Goal: Task Accomplishment & Management: Use online tool/utility

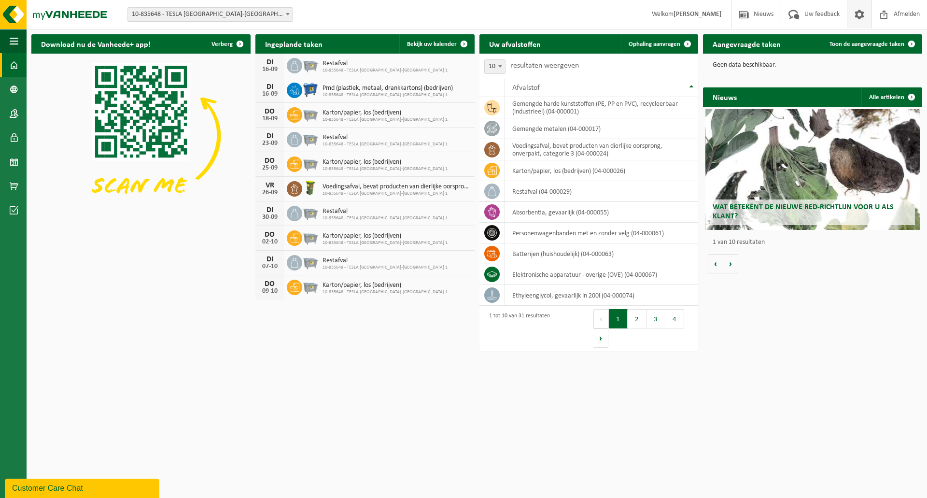
click at [856, 11] on span at bounding box center [859, 14] width 14 height 28
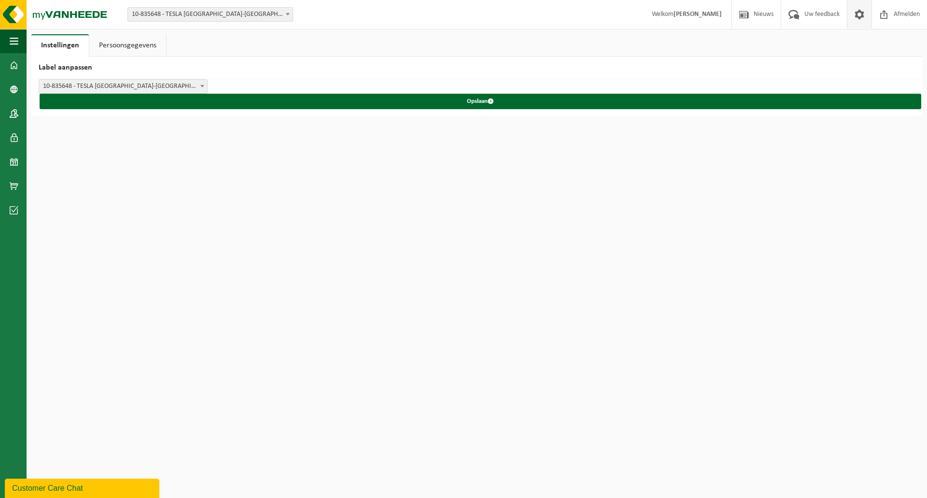
click at [136, 46] on link "Persoonsgegevens" at bounding box center [127, 45] width 77 height 22
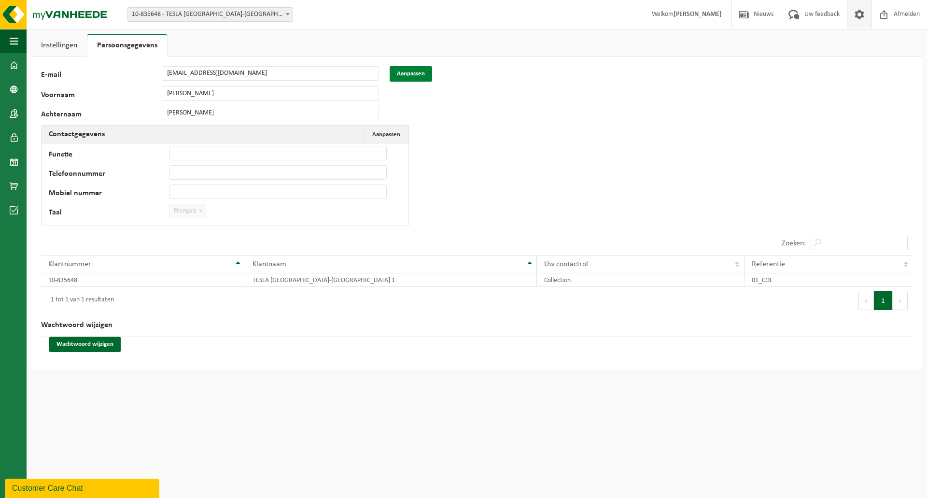
click at [409, 74] on button "Aanpassen" at bounding box center [410, 73] width 42 height 15
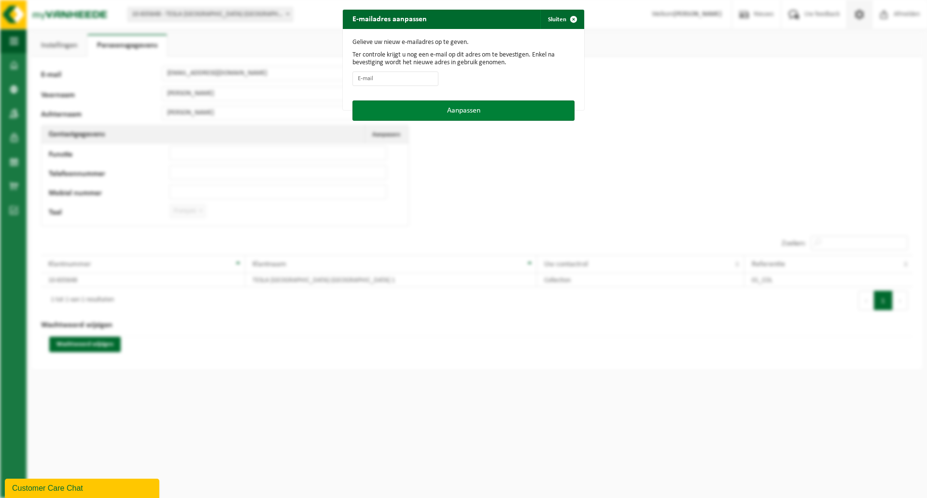
click at [469, 106] on button "Aanpassen" at bounding box center [463, 110] width 222 height 20
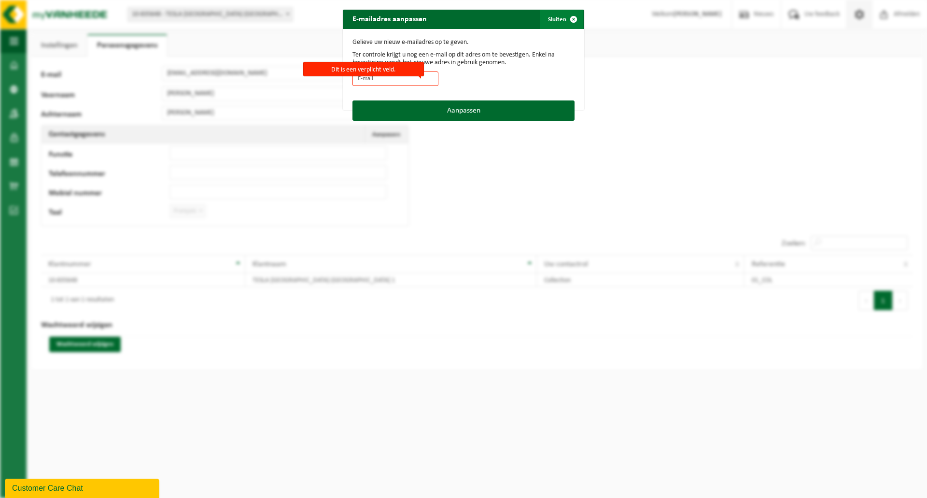
click at [568, 17] on span "button" at bounding box center [573, 19] width 19 height 19
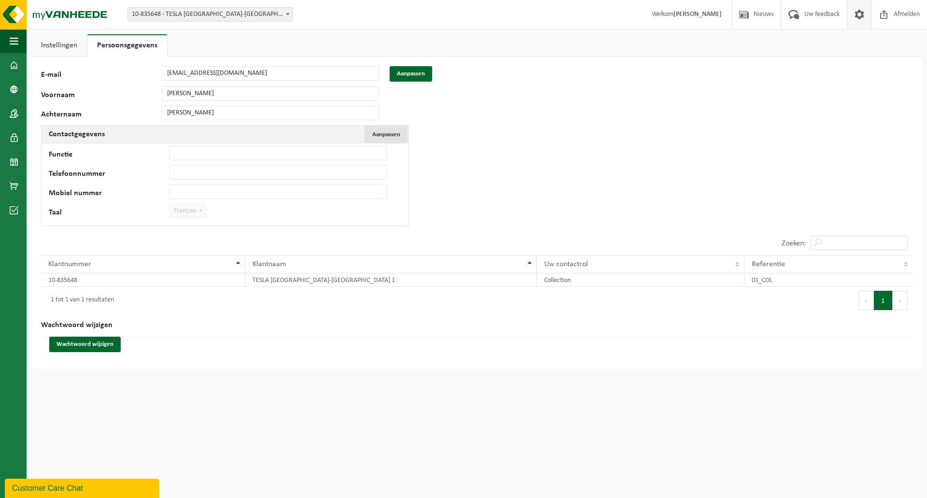
click at [391, 135] on span "Aanpassen" at bounding box center [386, 134] width 28 height 6
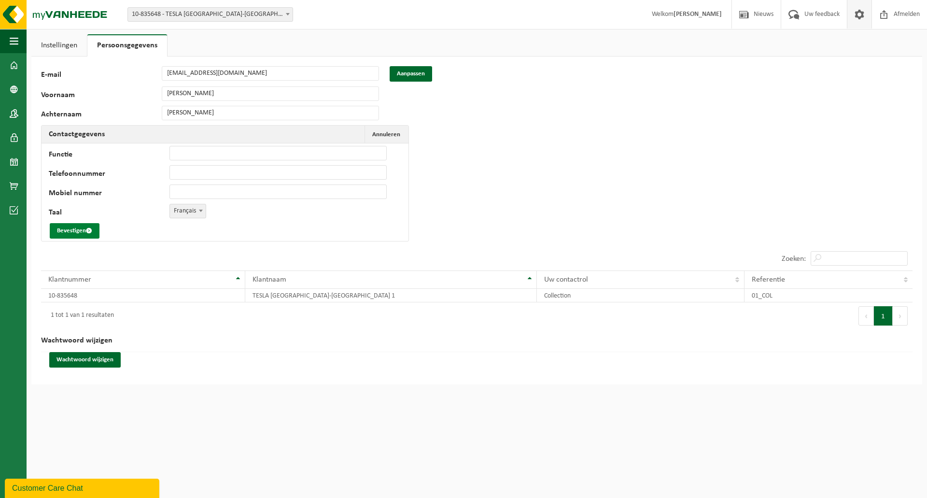
click at [77, 229] on button "Bevestigen" at bounding box center [75, 230] width 50 height 15
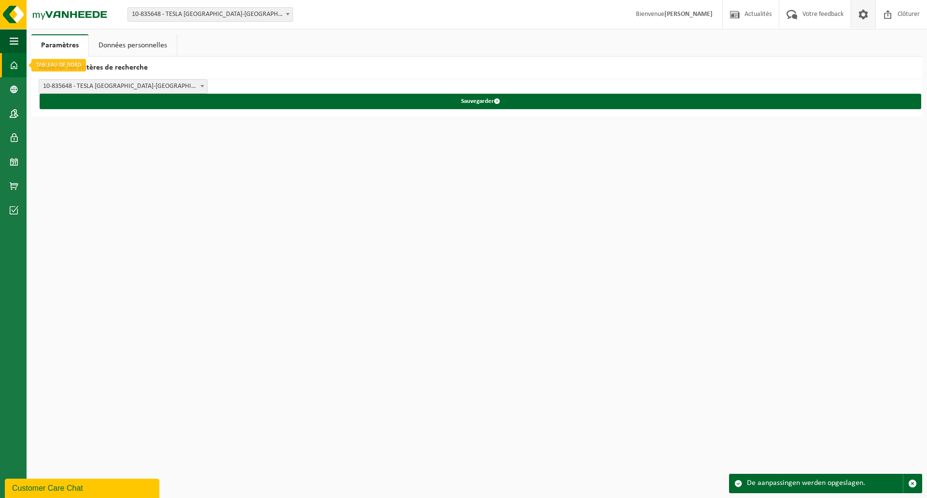
click at [18, 65] on link "Tableau de bord" at bounding box center [13, 65] width 27 height 24
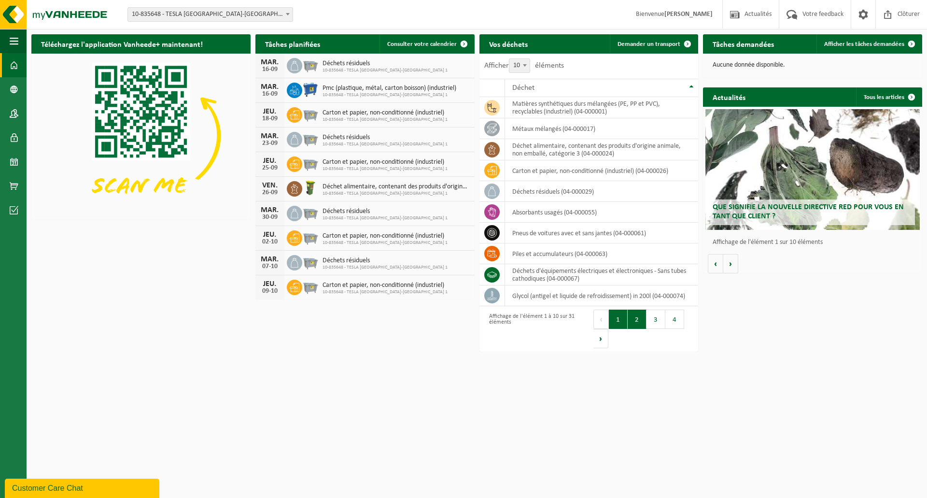
click at [636, 318] on button "2" at bounding box center [636, 318] width 19 height 19
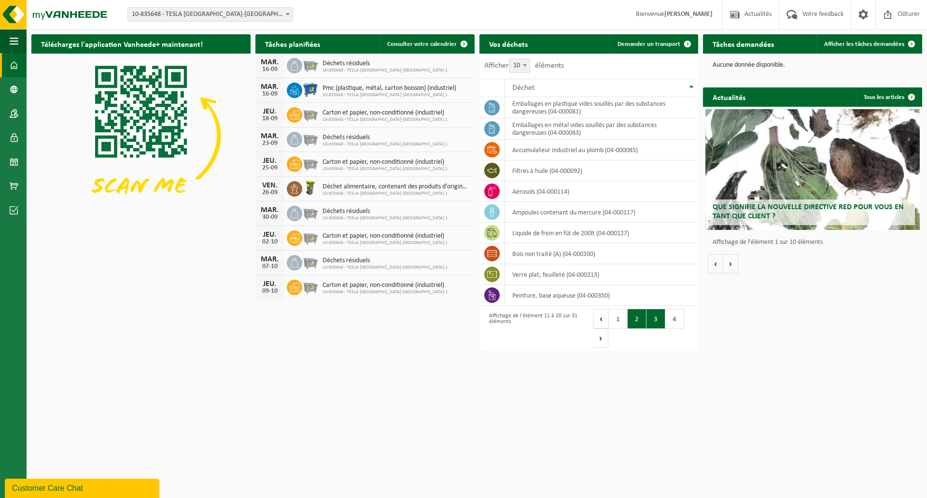
click at [657, 321] on button "3" at bounding box center [655, 318] width 19 height 19
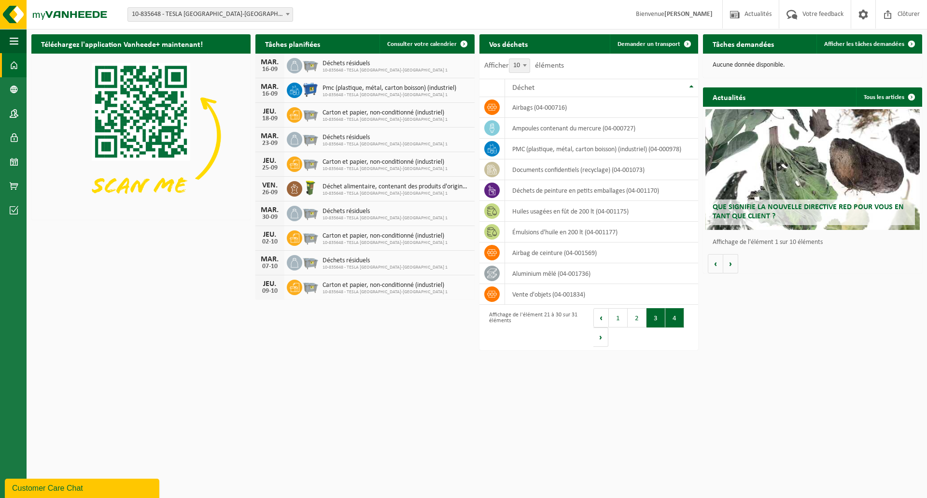
click at [670, 319] on button "4" at bounding box center [674, 317] width 19 height 19
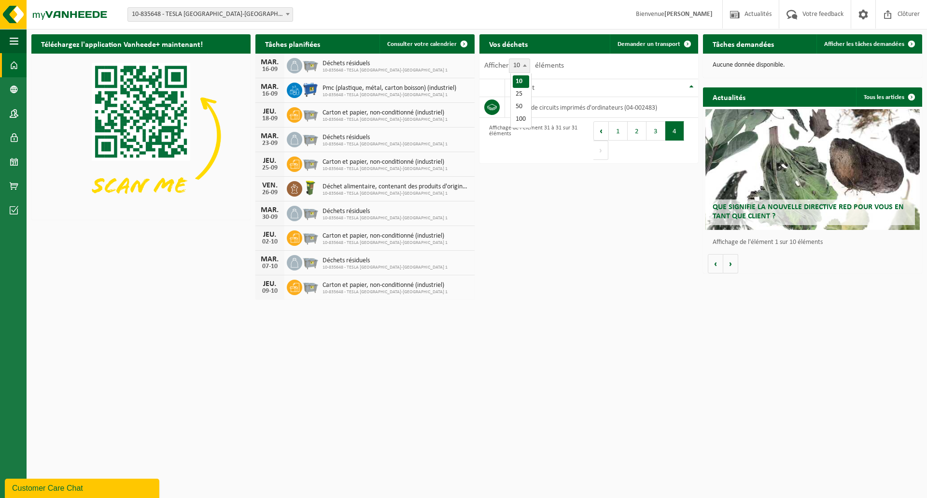
click at [526, 67] on b at bounding box center [525, 65] width 4 height 2
click at [526, 59] on select "10 25 50 100" at bounding box center [525, 58] width 29 height 0
click at [628, 58] on div "Afficher 10 25 50 100 10 éléments" at bounding box center [588, 66] width 219 height 25
click at [529, 65] on span at bounding box center [525, 65] width 10 height 13
click at [530, 59] on select "10 25 50 100" at bounding box center [525, 58] width 29 height 0
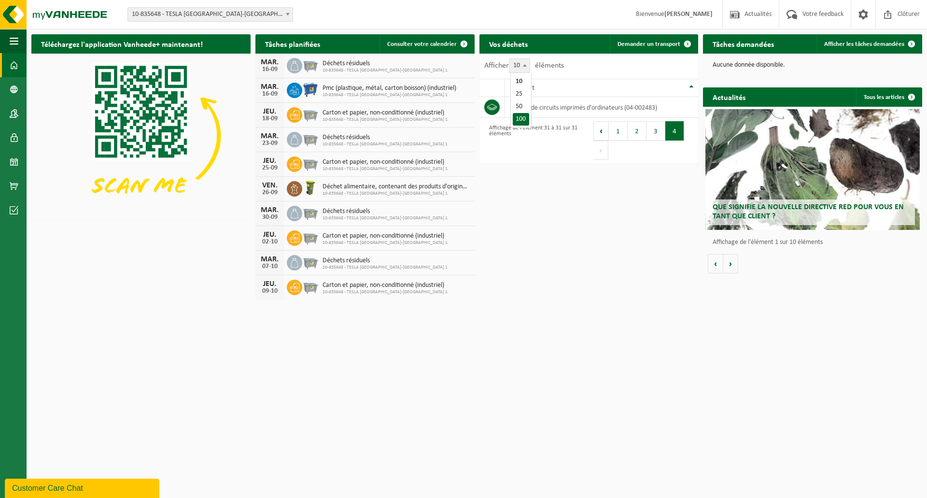
select select "100"
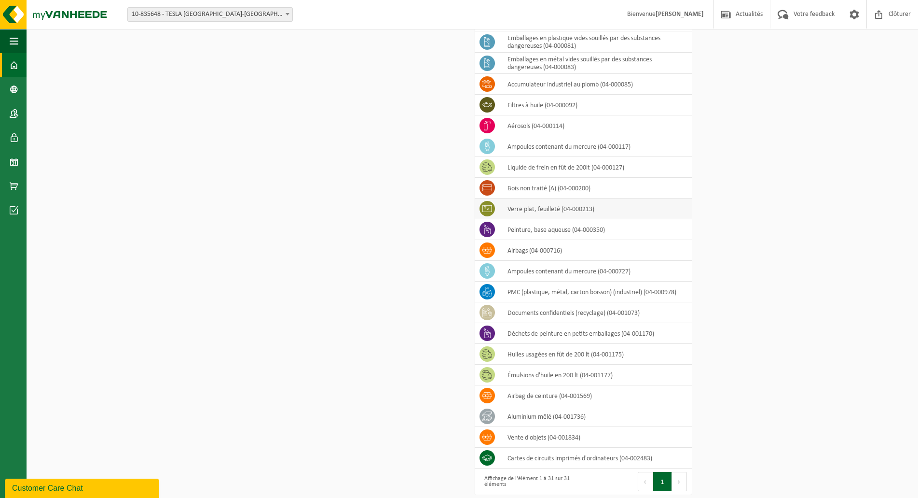
scroll to position [276, 0]
click at [514, 183] on td "bois non traité (A) (04-000200)" at bounding box center [596, 186] width 192 height 21
click at [489, 184] on icon at bounding box center [488, 186] width 10 height 10
click at [591, 189] on td "bois non traité (A) (04-000200)" at bounding box center [596, 186] width 192 height 21
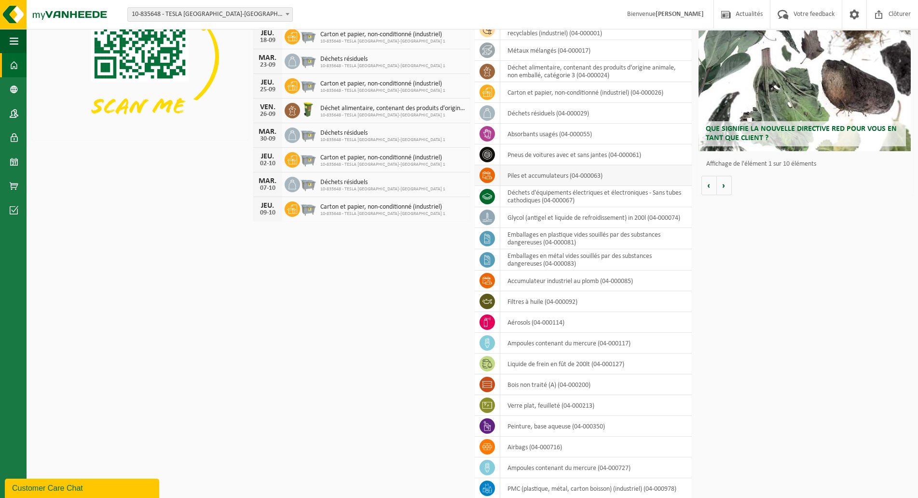
scroll to position [0, 0]
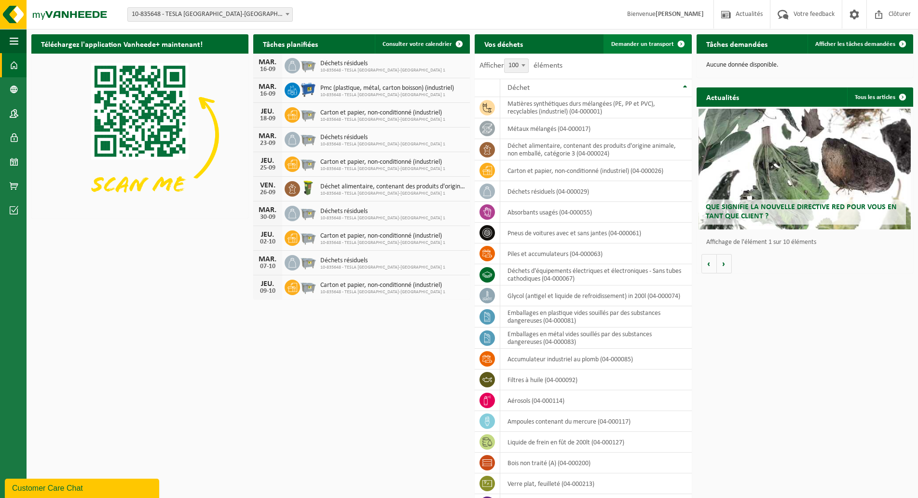
click at [649, 41] on span "Demander un transport" at bounding box center [642, 44] width 63 height 6
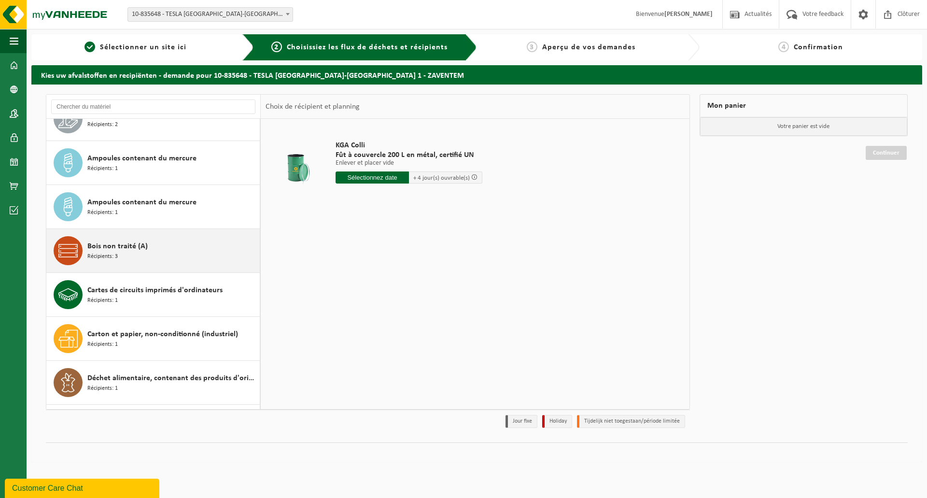
click at [105, 248] on span "Bois non traité (A)" at bounding box center [117, 246] width 60 height 12
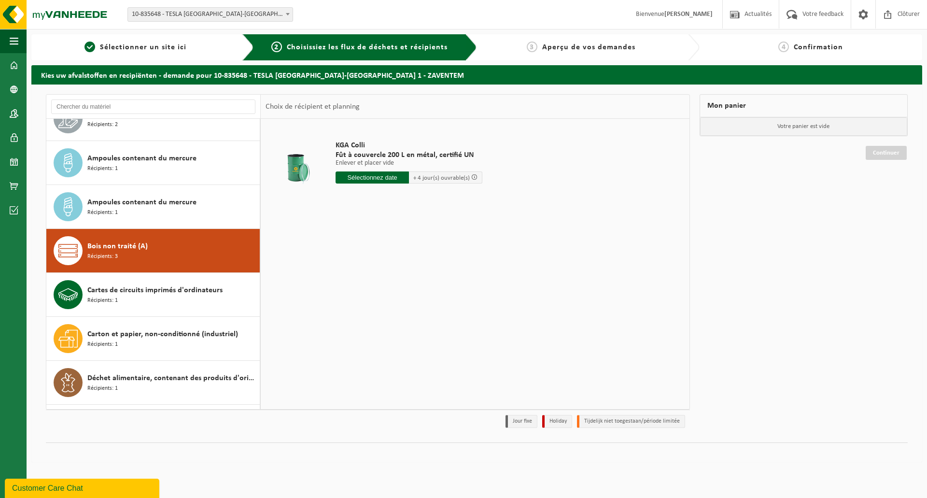
scroll to position [351, 0]
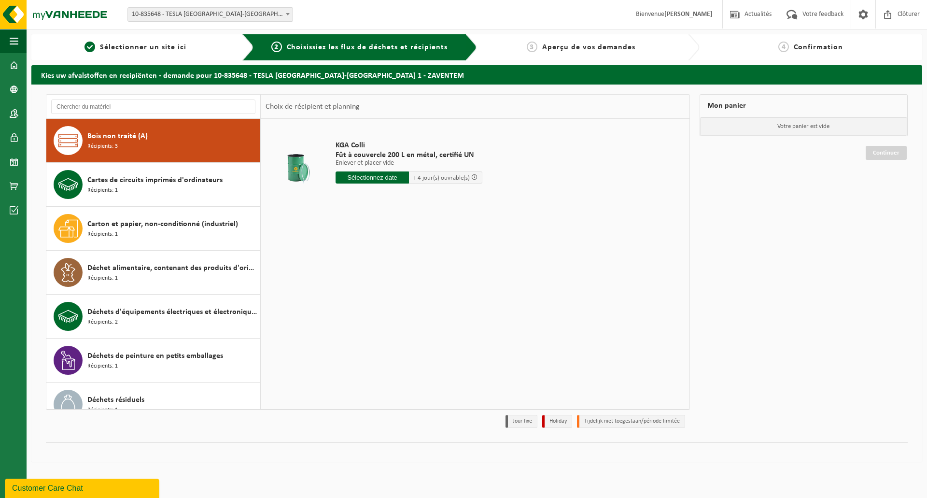
click at [104, 136] on span "Bois non traité (A)" at bounding box center [117, 136] width 60 height 12
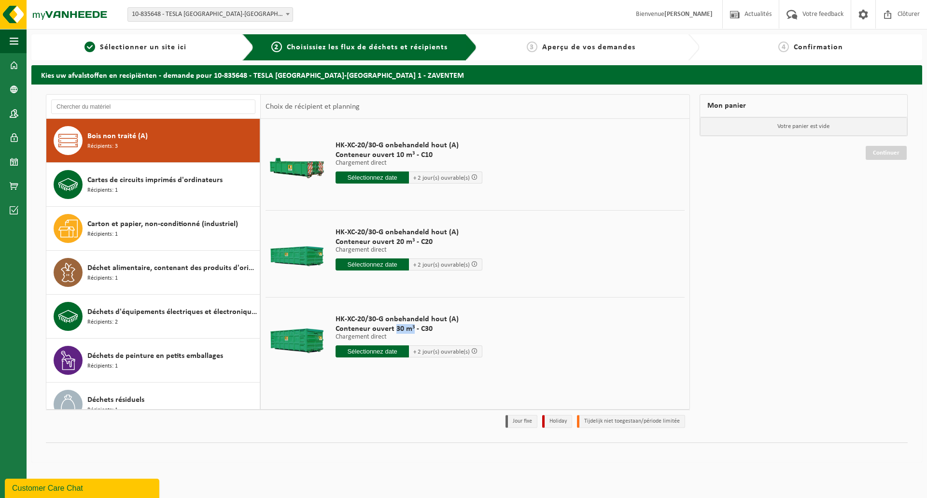
drag, startPoint x: 413, startPoint y: 327, endPoint x: 396, endPoint y: 330, distance: 17.1
click at [396, 330] on span "Conteneur ouvert 30 m³ - C30" at bounding box center [408, 329] width 147 height 10
copy span "30 m³"
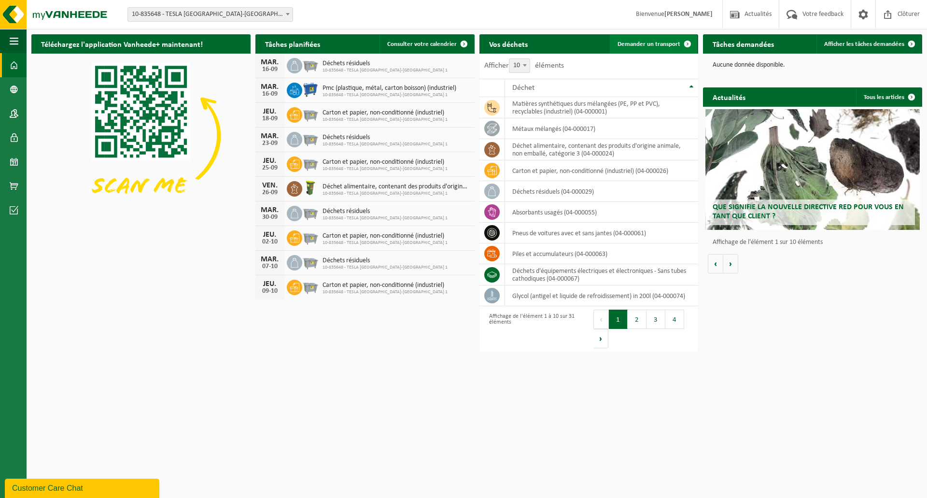
click at [656, 42] on span "Demander un transport" at bounding box center [648, 44] width 63 height 6
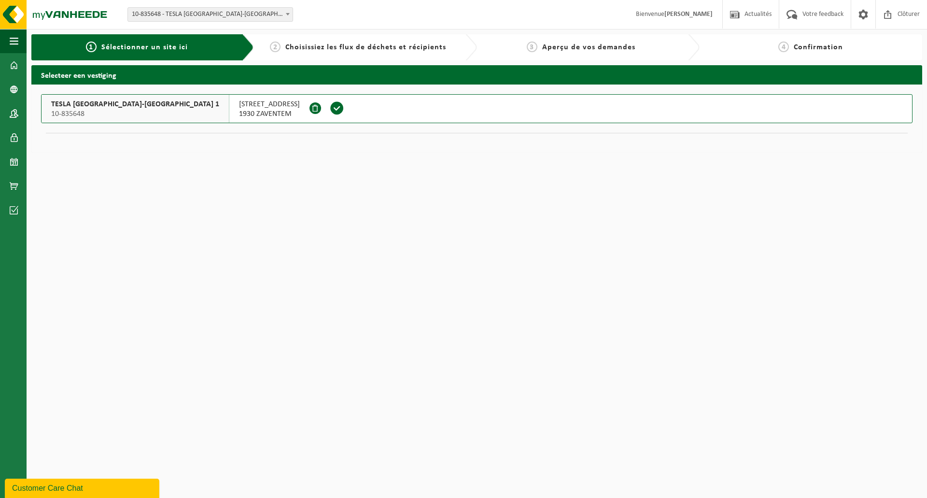
click at [109, 105] on span "TESLA [GEOGRAPHIC_DATA]-[GEOGRAPHIC_DATA] 1" at bounding box center [135, 104] width 168 height 10
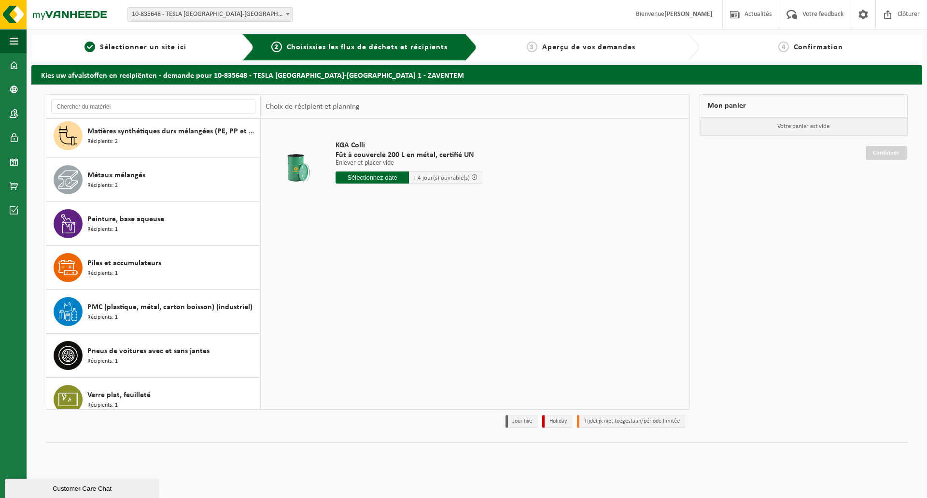
scroll to position [1027, 0]
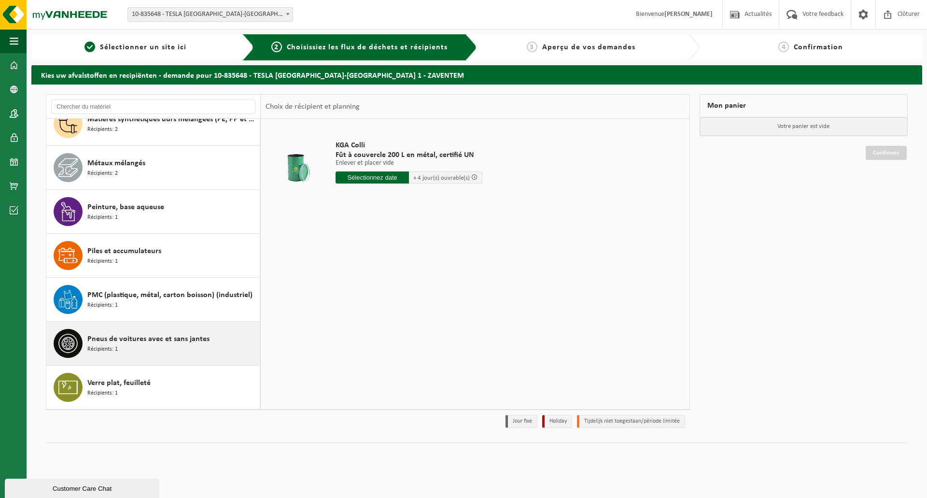
click at [86, 344] on div "Pneus de voitures avec et sans jantes Récipients: 1" at bounding box center [153, 342] width 214 height 43
